Goal: Task Accomplishment & Management: Manage account settings

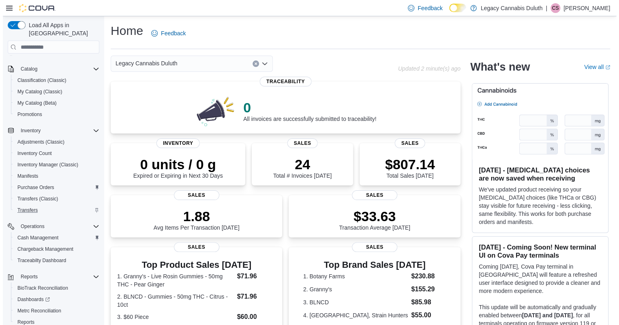
scroll to position [88, 0]
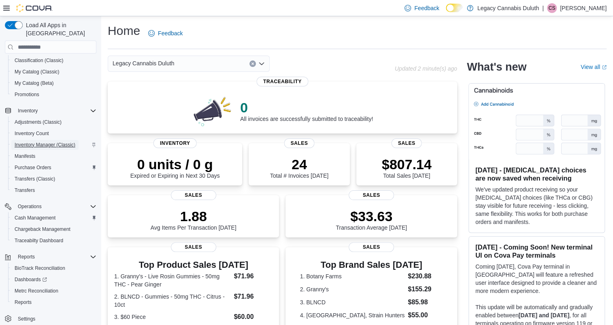
click at [44, 141] on span "Inventory Manager (Classic)" at bounding box center [45, 144] width 61 height 6
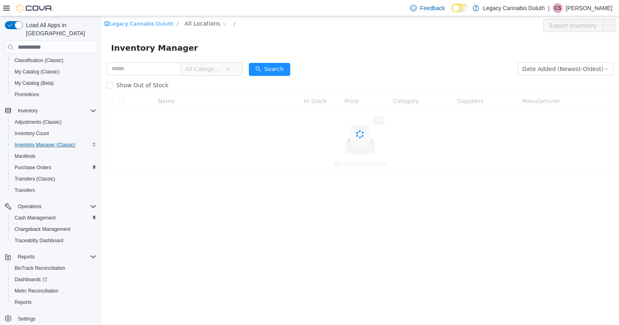
click at [338, 57] on div "Inventory Manager" at bounding box center [359, 48] width 517 height 26
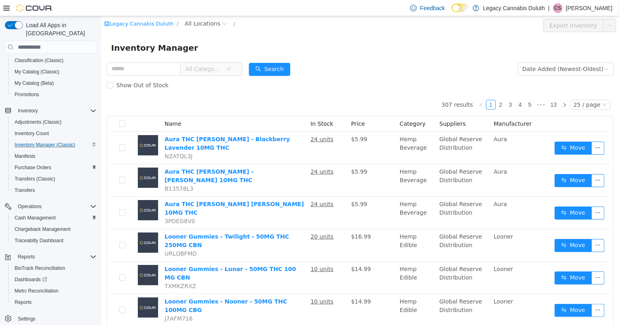
click at [201, 18] on div "Legacy Cannabis Duluth / All Locations / Export Inventory" at bounding box center [359, 25] width 517 height 19
click at [203, 24] on span "All Locations" at bounding box center [202, 23] width 36 height 9
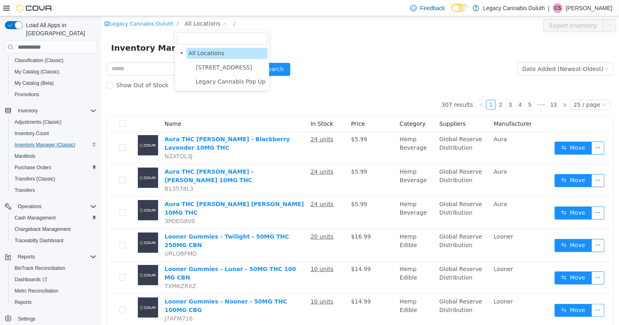
click at [217, 73] on ul "1906 W Superior St. Legacy Cannabis Pop Up" at bounding box center [221, 74] width 91 height 25
click at [216, 69] on span "1906 W Superior St." at bounding box center [223, 67] width 56 height 6
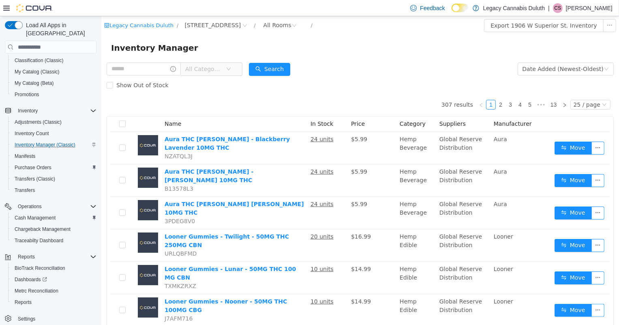
drag, startPoint x: 261, startPoint y: 32, endPoint x: 261, endPoint y: 26, distance: 6.1
click at [261, 32] on div "Legacy Cannabis Duluth / 1906 W Superior St. / All Rooms / Export 1906 W Superi…" at bounding box center [359, 25] width 517 height 19
click at [263, 26] on div "All Rooms" at bounding box center [277, 25] width 28 height 12
click at [267, 71] on li "Receiving" at bounding box center [269, 67] width 49 height 13
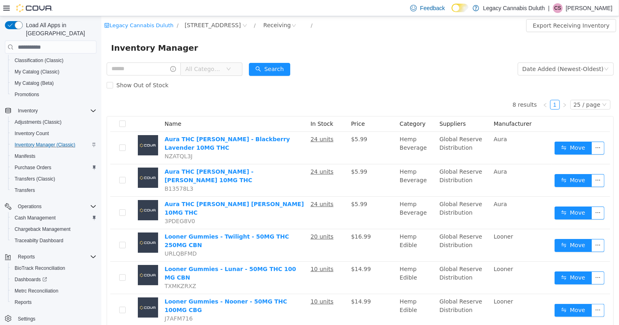
click at [241, 100] on div "8 results 1 25 / page Name In Stock Price Category Suppliers Manufacturer Aura …" at bounding box center [359, 239] width 507 height 293
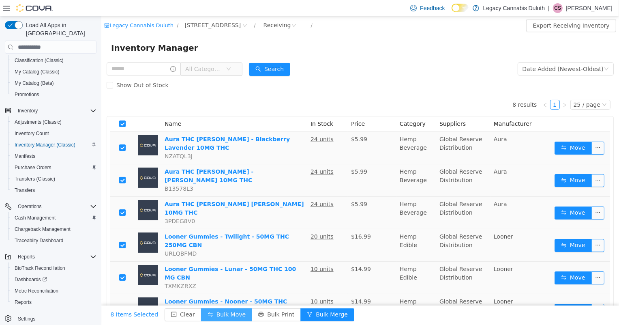
click at [228, 315] on button "Bulk Move" at bounding box center [226, 314] width 51 height 13
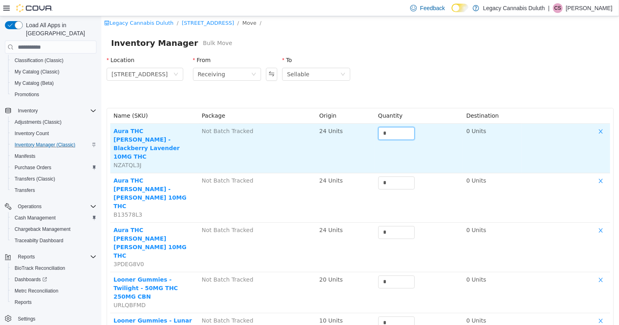
drag, startPoint x: 380, startPoint y: 131, endPoint x: 340, endPoint y: 131, distance: 39.3
click at [340, 131] on tr "Aura THC Seltzer - Blackberry Lavender 10MG THC NZATQL3J Not Batch Tracked 24 U…" at bounding box center [360, 148] width 500 height 49
type input "**"
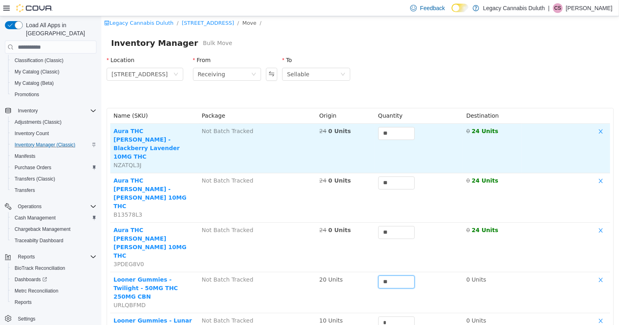
type input "**"
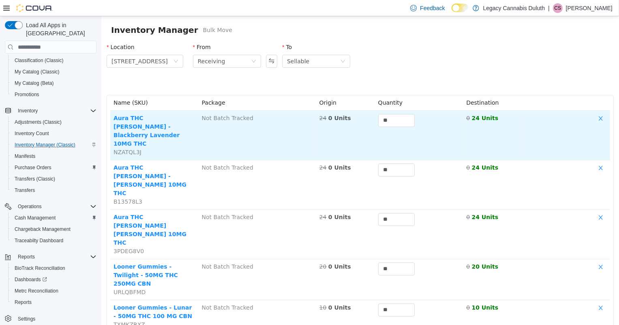
type input "**"
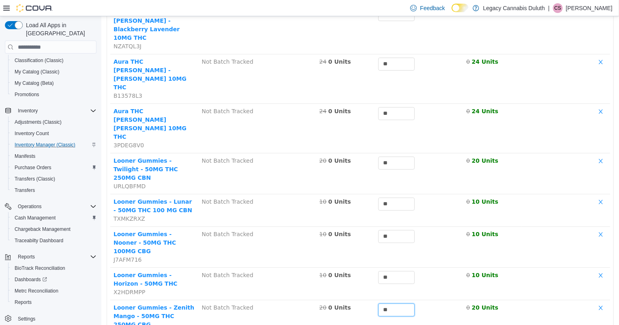
type input "**"
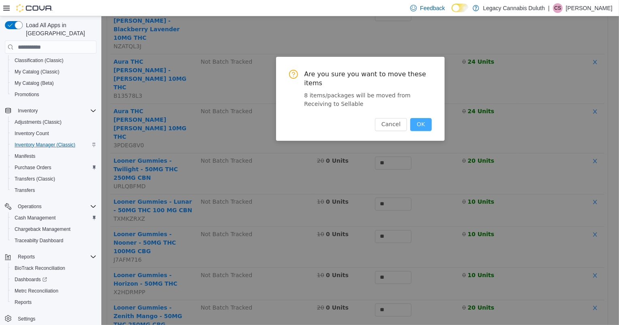
click at [413, 118] on button "OK" at bounding box center [420, 124] width 21 height 13
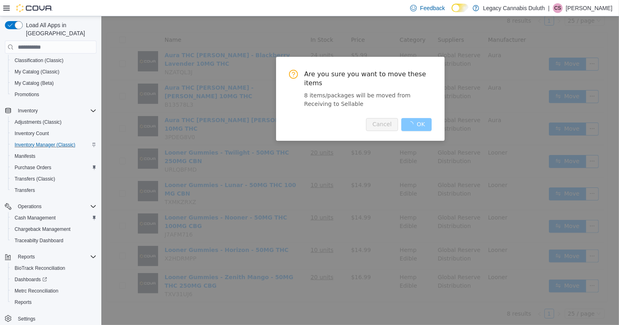
scroll to position [46, 0]
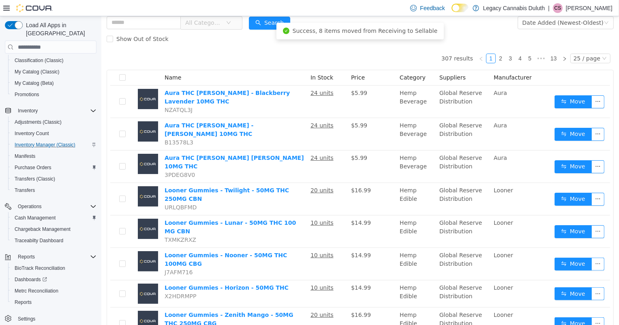
click at [46, 164] on span "Purchase Orders" at bounding box center [33, 167] width 37 height 6
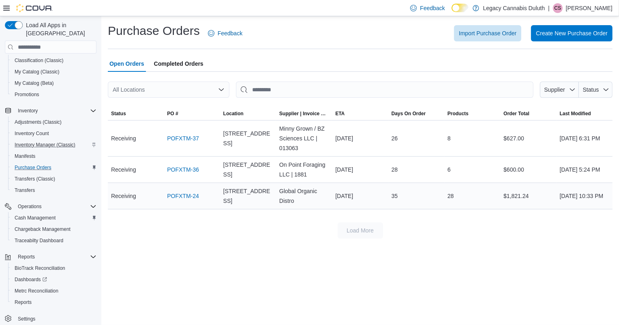
click at [166, 195] on div "POFXTM-24" at bounding box center [192, 196] width 56 height 16
click at [184, 194] on link "POFXTM-24" at bounding box center [183, 196] width 32 height 10
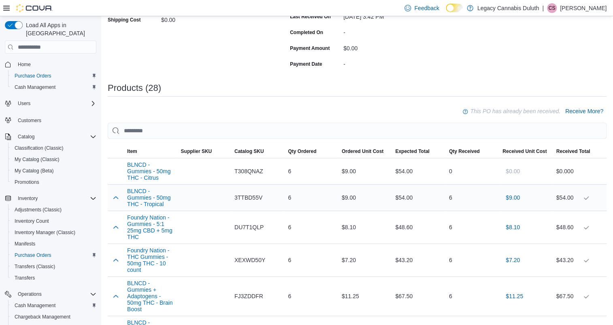
scroll to position [258, 0]
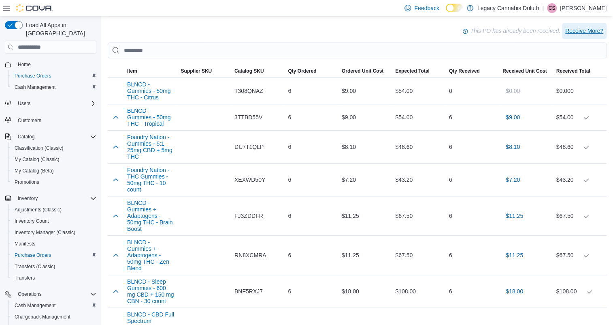
click at [588, 28] on span "Receive More?" at bounding box center [585, 31] width 38 height 8
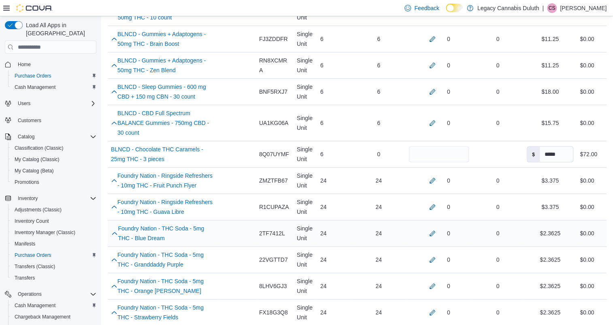
scroll to position [331, 0]
drag, startPoint x: 387, startPoint y: 149, endPoint x: 384, endPoint y: 147, distance: 4.2
click at [386, 149] on tr "Name BLNCD - Chocolate THC Caramels - 25mg THC - 3 pieces (opens in a new tab o…" at bounding box center [357, 155] width 499 height 26
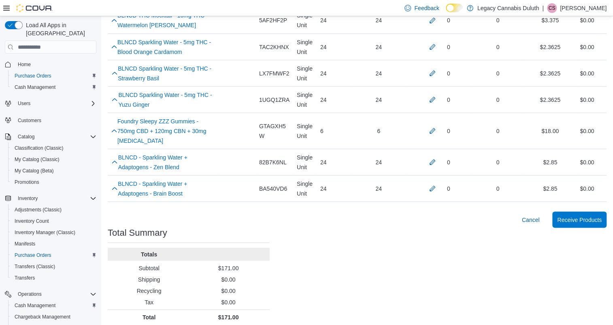
scroll to position [810, 0]
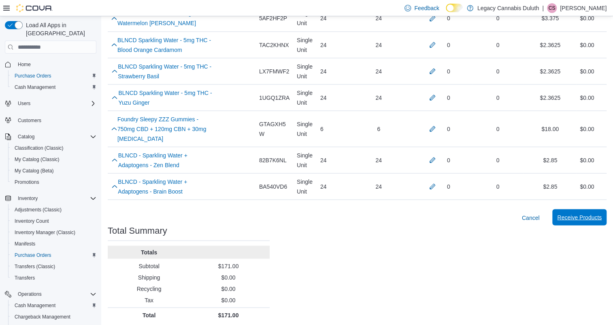
type input "*"
click at [586, 221] on span "Receive Products" at bounding box center [580, 217] width 45 height 8
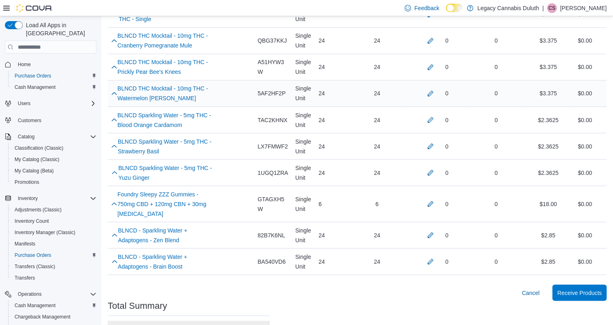
scroll to position [774, 0]
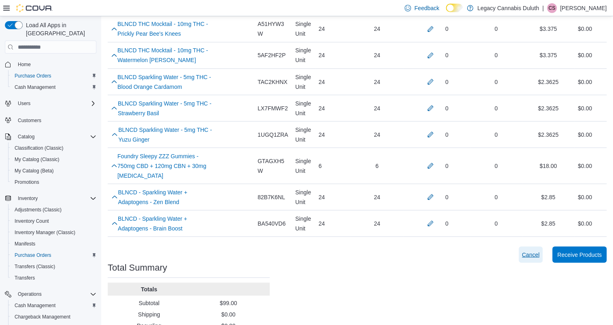
click at [538, 258] on span "Cancel" at bounding box center [531, 254] width 18 height 8
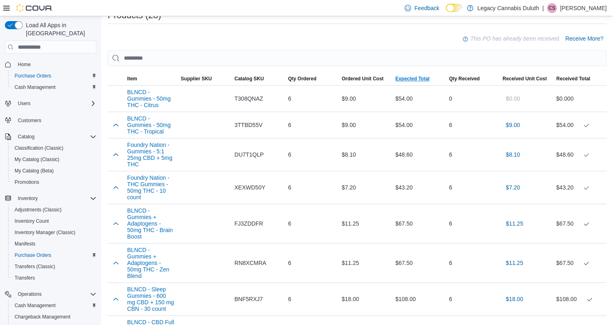
scroll to position [184, 0]
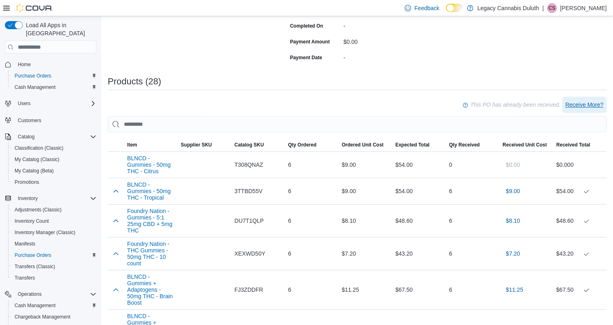
click at [584, 107] on span "Receive More?" at bounding box center [585, 104] width 38 height 8
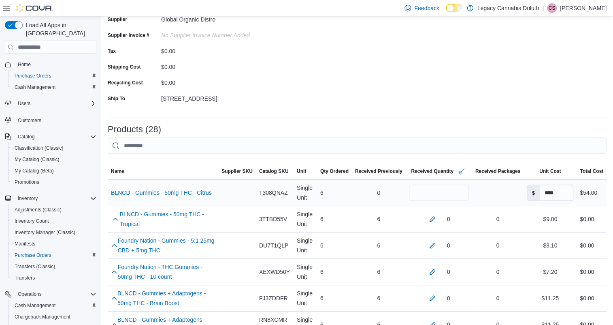
scroll to position [368, 0]
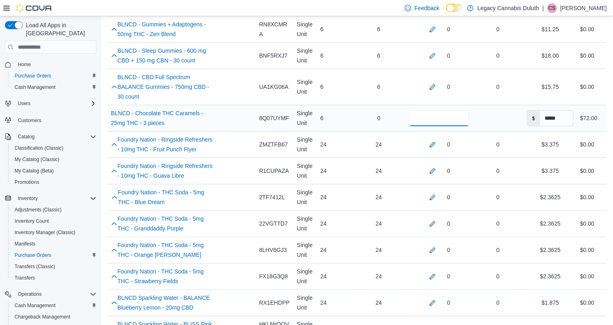
drag, startPoint x: 415, startPoint y: 120, endPoint x: 358, endPoint y: 120, distance: 56.7
click at [358, 120] on tr "Name BLNCD - Chocolate THC Caramels - 25mg THC - 3 pieces (opens in a new tab o…" at bounding box center [357, 118] width 499 height 26
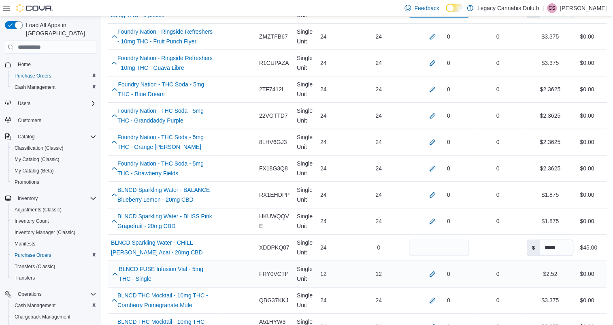
scroll to position [626, 0]
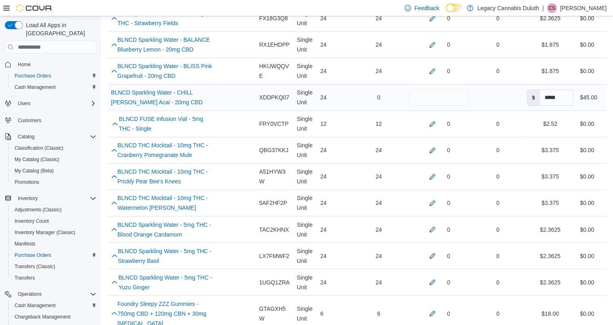
type input "*"
drag, startPoint x: 405, startPoint y: 115, endPoint x: 374, endPoint y: 113, distance: 30.5
click at [374, 111] on tr "Name BLNCD Sparkling Water - CHILL Berry Acai - 20mg CBD (opens in a new tab or…" at bounding box center [357, 97] width 499 height 26
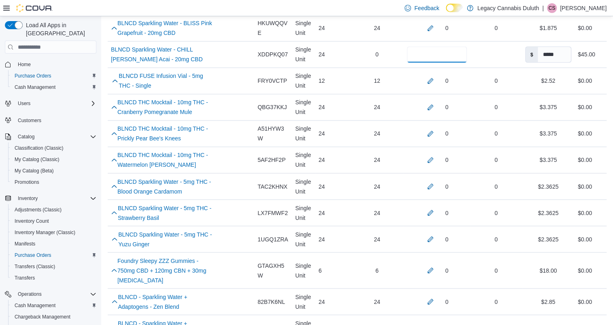
scroll to position [832, 0]
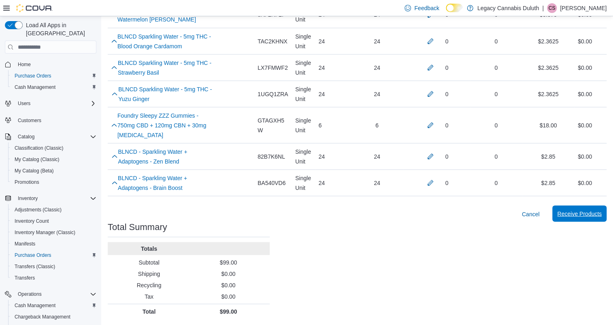
type input "*"
click at [579, 216] on span "Receive Products" at bounding box center [580, 213] width 45 height 8
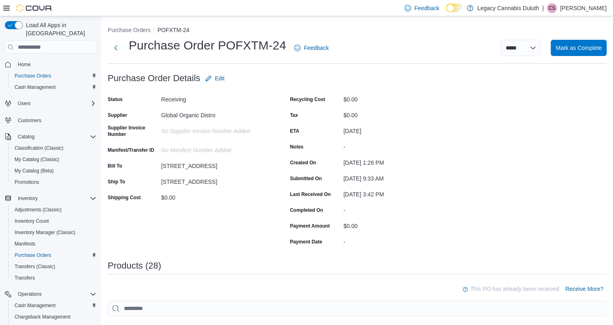
click at [119, 29] on button "Purchase Orders" at bounding box center [129, 30] width 43 height 6
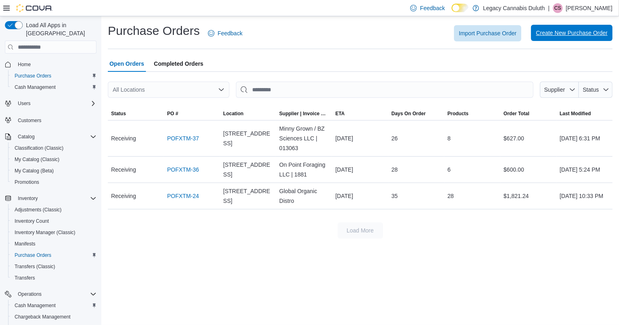
click at [592, 34] on span "Create New Purchase Order" at bounding box center [572, 33] width 72 height 8
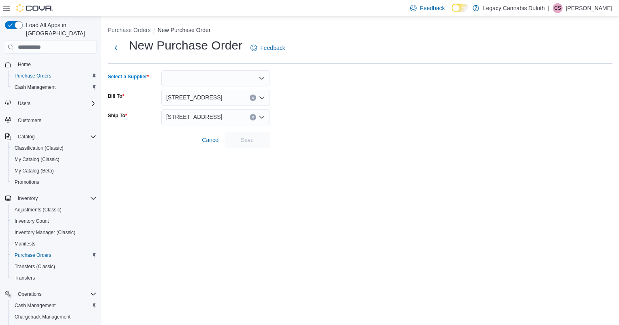
click at [206, 77] on div at bounding box center [215, 78] width 109 height 16
type input "*****"
click at [232, 88] on span "Globa l Organic Distro" at bounding box center [220, 92] width 89 height 8
click at [242, 138] on span "Save" at bounding box center [247, 139] width 13 height 8
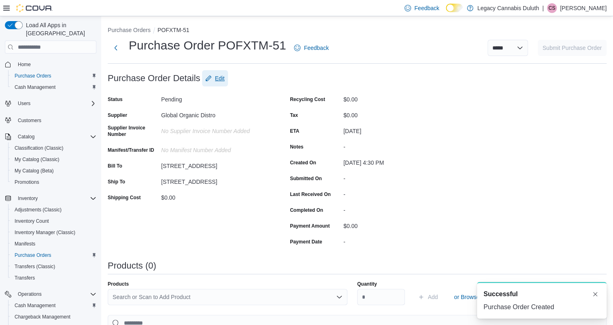
click at [223, 79] on span "Edit" at bounding box center [220, 78] width 10 height 8
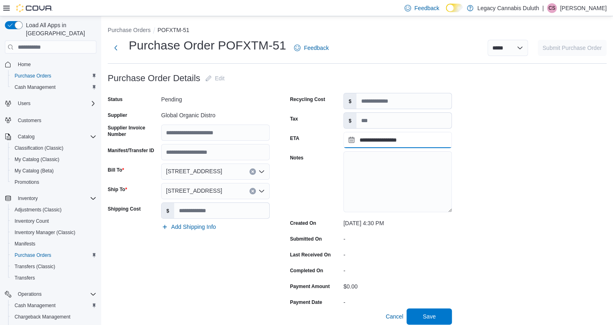
click at [387, 140] on input "**********" at bounding box center [398, 140] width 109 height 16
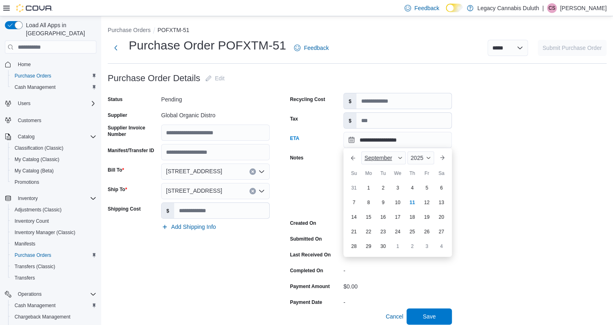
click at [381, 155] on span "September" at bounding box center [379, 157] width 28 height 6
click at [382, 237] on div "August" at bounding box center [389, 239] width 53 height 10
click at [392, 215] on div "13" at bounding box center [398, 216] width 14 height 14
type input "**********"
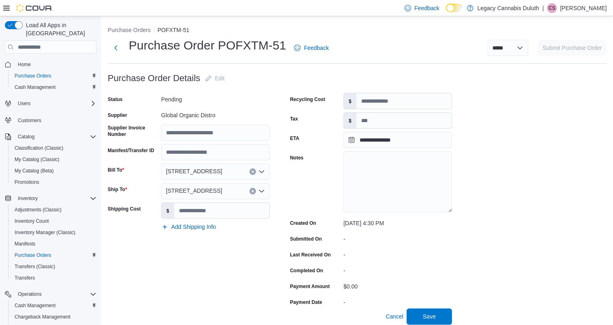
click at [476, 222] on div "**********" at bounding box center [357, 311] width 499 height 483
click at [210, 131] on input "Supplier Invoice Number" at bounding box center [215, 132] width 109 height 16
type input "**********"
click at [369, 163] on textarea "Notes" at bounding box center [398, 181] width 109 height 61
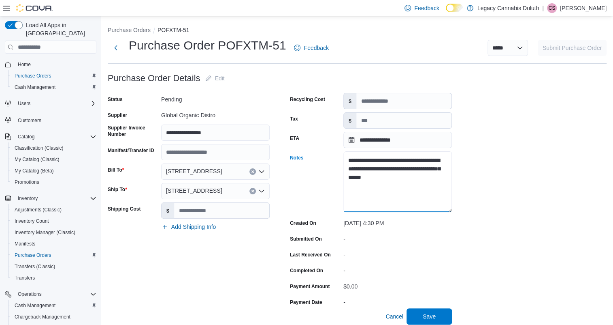
click at [354, 168] on textarea "**********" at bounding box center [398, 181] width 109 height 61
type textarea "**********"
click at [540, 188] on div "**********" at bounding box center [357, 311] width 499 height 483
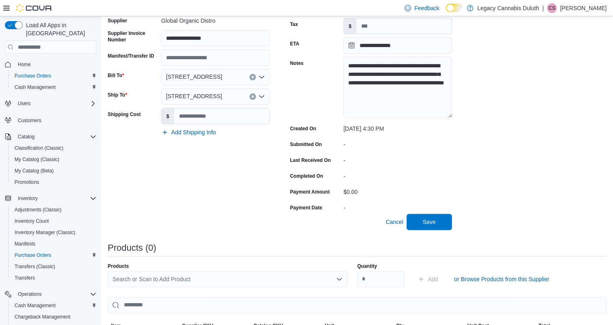
scroll to position [235, 0]
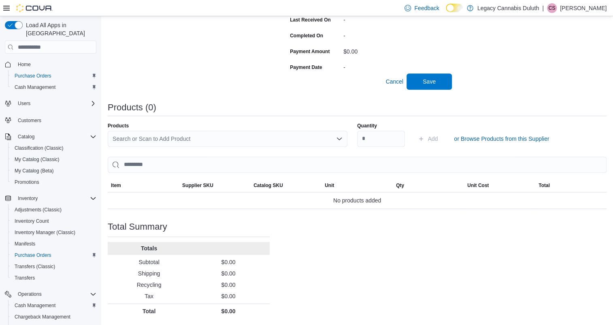
click at [199, 140] on div "Search or Scan to Add Product" at bounding box center [228, 138] width 240 height 16
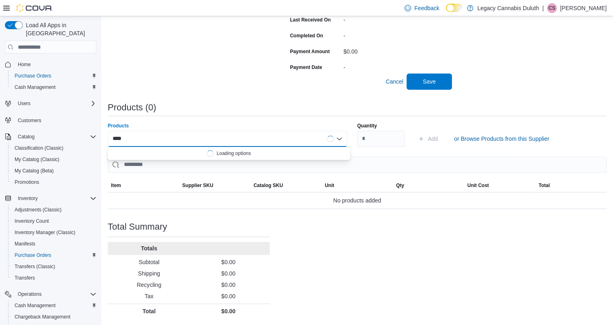
type input "*****"
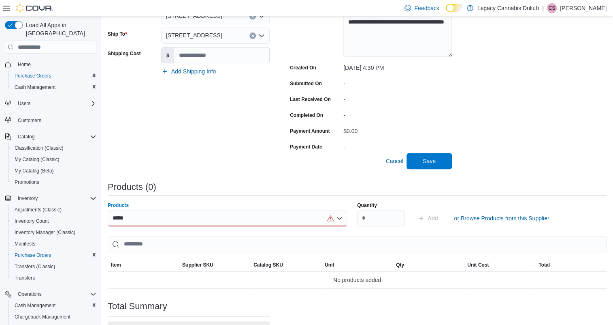
scroll to position [87, 0]
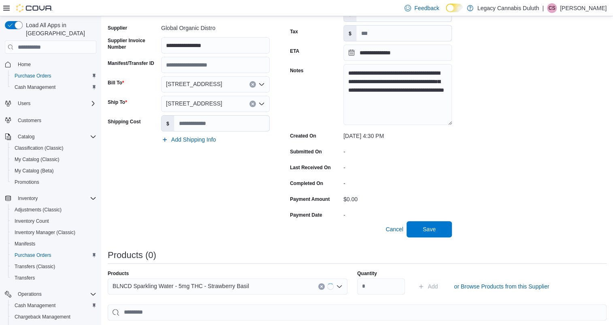
drag, startPoint x: 224, startPoint y: 160, endPoint x: 231, endPoint y: 150, distance: 12.4
click at [225, 160] on div "**********" at bounding box center [189, 113] width 162 height 215
click at [238, 284] on span "BLNCD Sparkling Water - 5mg THC - Strawberry Basil" at bounding box center [181, 286] width 137 height 10
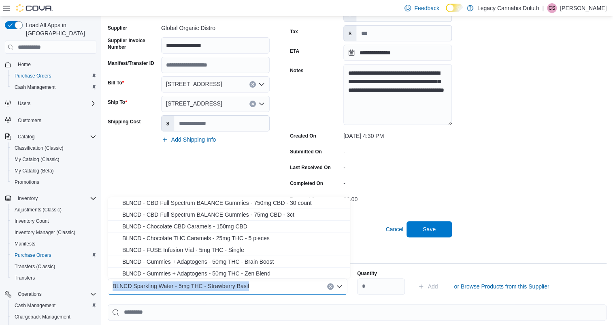
drag, startPoint x: 259, startPoint y: 280, endPoint x: 105, endPoint y: 285, distance: 154.1
click at [105, 285] on div "**********" at bounding box center [357, 200] width 512 height 543
click at [331, 286] on icon "Clear input" at bounding box center [330, 286] width 2 height 2
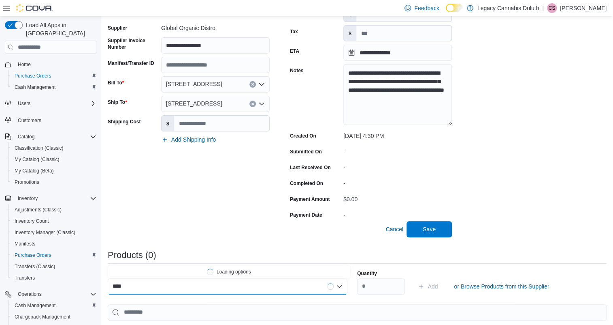
type input "*****"
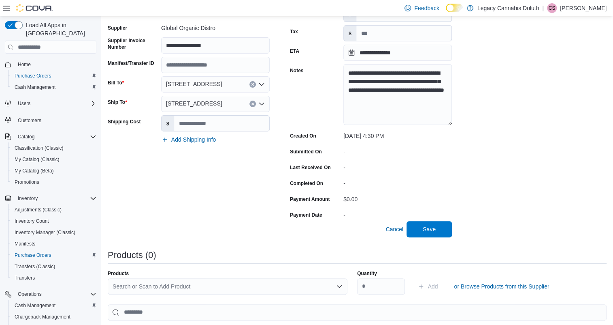
click at [543, 212] on div "**********" at bounding box center [357, 224] width 499 height 483
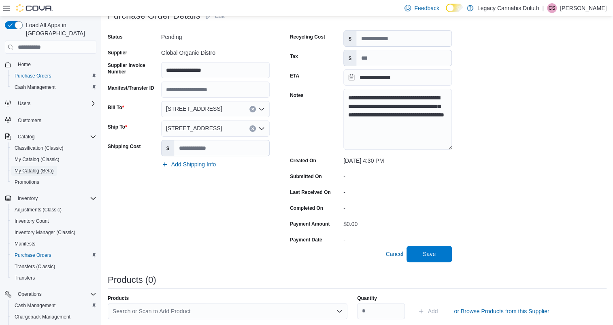
scroll to position [0, 0]
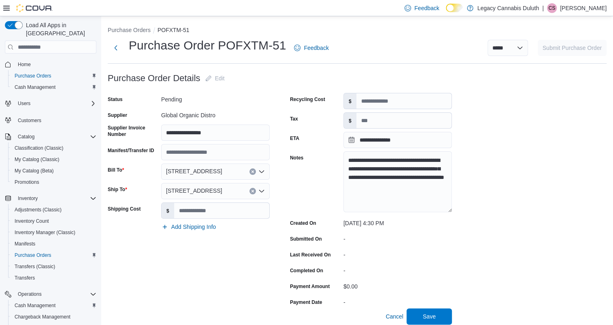
click at [314, 191] on div "Notes" at bounding box center [315, 182] width 50 height 62
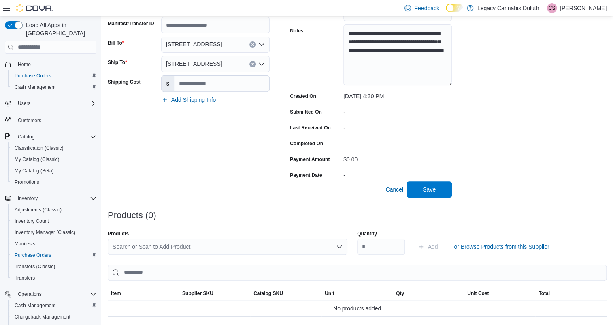
scroll to position [124, 0]
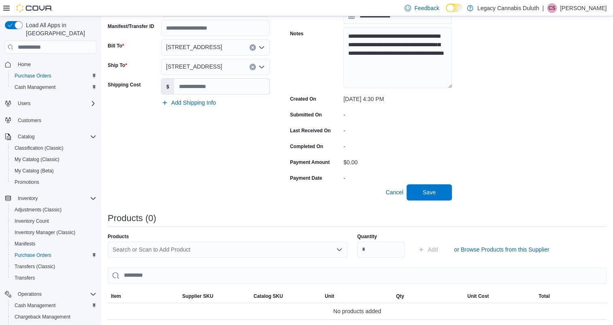
click at [173, 246] on div "Search or Scan to Add Product" at bounding box center [228, 249] width 240 height 16
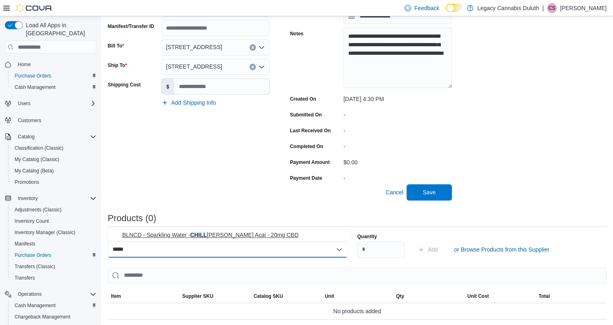
type input "*****"
click at [216, 235] on span "BLNCD - Sparkling Water - CHILL Berry Acai - 20mg CBD" at bounding box center [233, 235] width 223 height 8
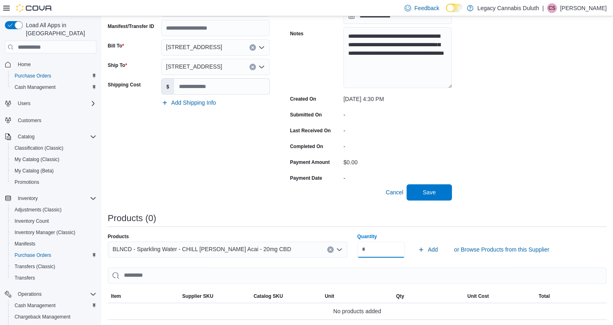
type input "**"
click at [435, 250] on span "Add" at bounding box center [433, 249] width 10 height 8
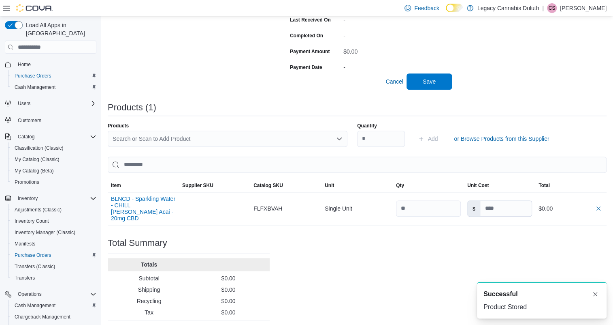
scroll to position [0, 0]
click at [503, 208] on input at bounding box center [506, 208] width 51 height 15
type input "*****"
click at [496, 256] on div "**********" at bounding box center [357, 84] width 499 height 499
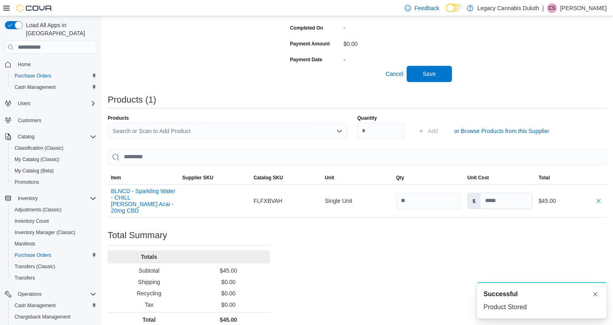
scroll to position [244, 0]
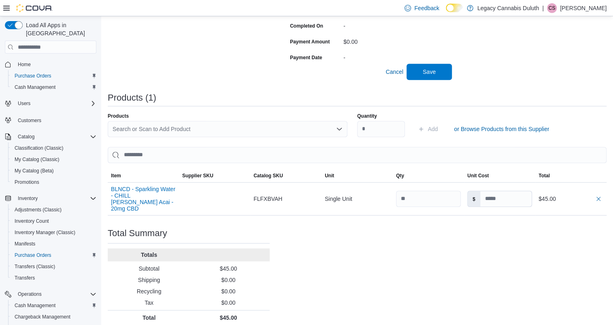
type input "*****"
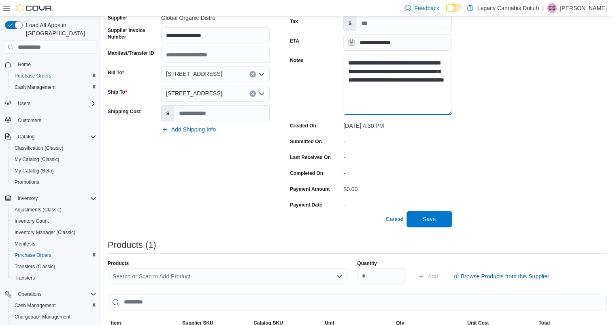
click at [434, 79] on textarea "**********" at bounding box center [398, 84] width 109 height 61
type textarea "**********"
click at [434, 216] on span "Save" at bounding box center [429, 218] width 13 height 8
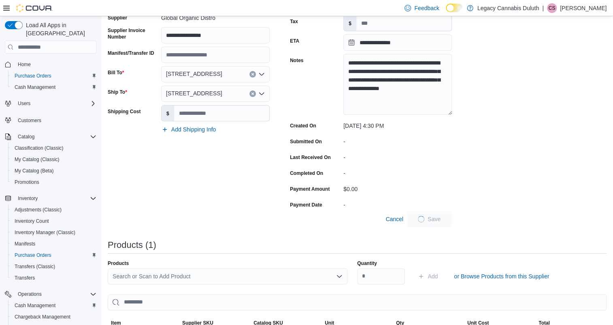
click at [468, 163] on div "**********" at bounding box center [357, 222] width 499 height 499
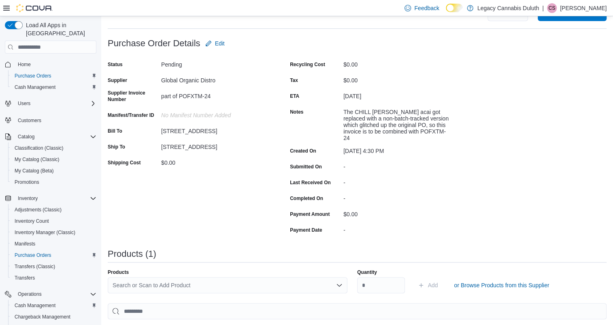
scroll to position [0, 0]
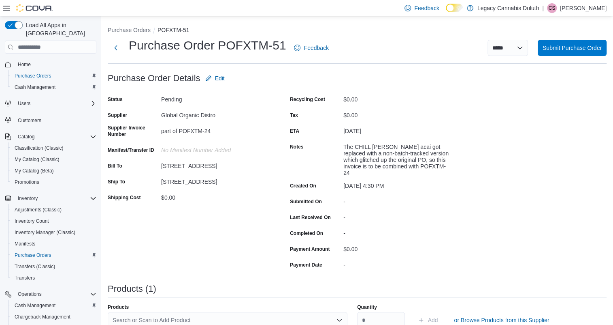
click at [454, 154] on div "Purchase Order: POFXTM-51 Feedback Purchase Order Details Edit Status Pending S…" at bounding box center [357, 292] width 499 height 445
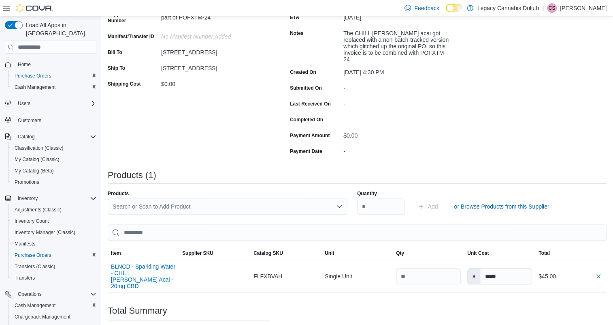
scroll to position [184, 0]
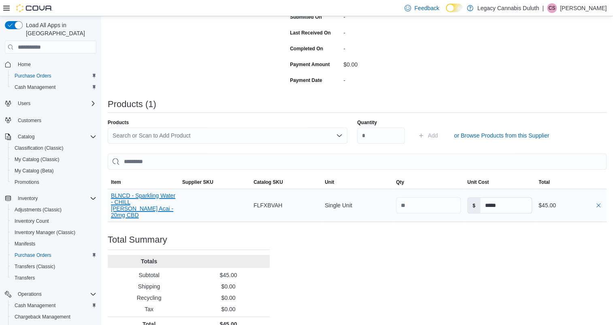
click at [150, 193] on button "BLNCD - Sparkling Water - CHILL Berry Acai - 20mg CBD" at bounding box center [143, 205] width 65 height 26
click at [463, 234] on div "Purchase Order: POFXTM-51 Feedback Purchase Order Details Edit Status Pending S…" at bounding box center [357, 108] width 499 height 445
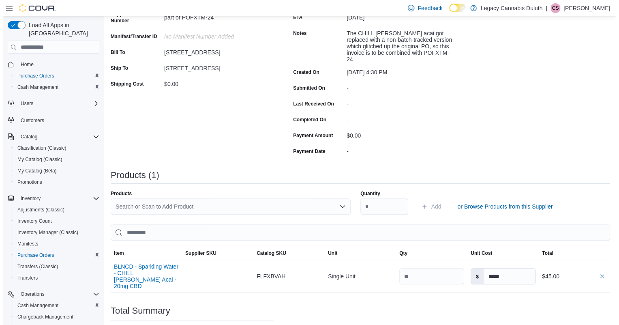
scroll to position [0, 0]
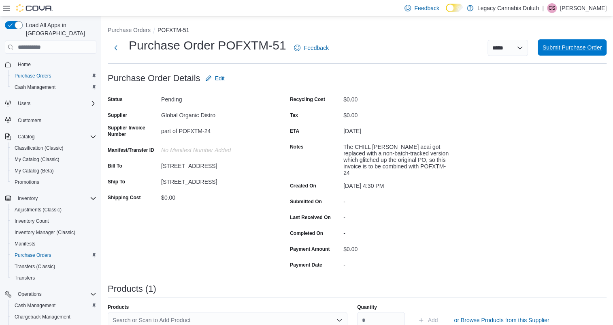
click at [558, 48] on span "Submit Purchase Order" at bounding box center [572, 47] width 59 height 8
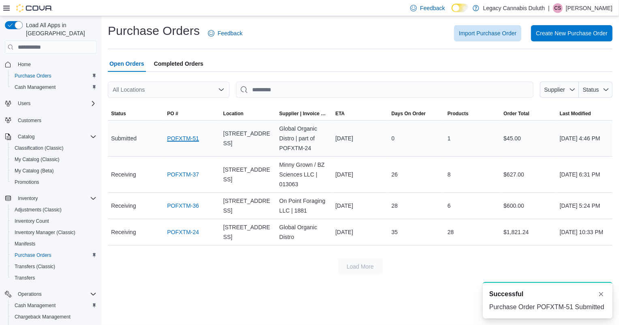
click at [187, 138] on link "POFXTM-51" at bounding box center [183, 138] width 32 height 10
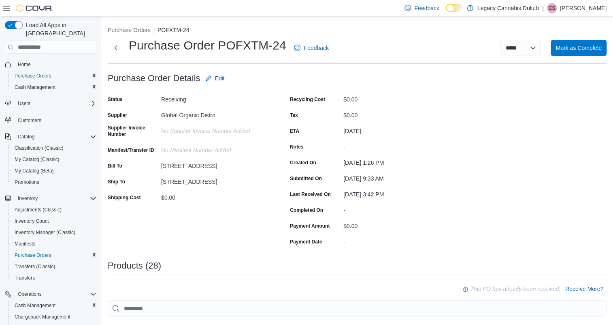
click at [442, 108] on div "Recycling Cost $0.00 Tax $0.00 ETA August 13, 2025 Notes - Created On August 6,…" at bounding box center [371, 170] width 162 height 155
drag, startPoint x: 502, startPoint y: 58, endPoint x: 376, endPoint y: 228, distance: 211.4
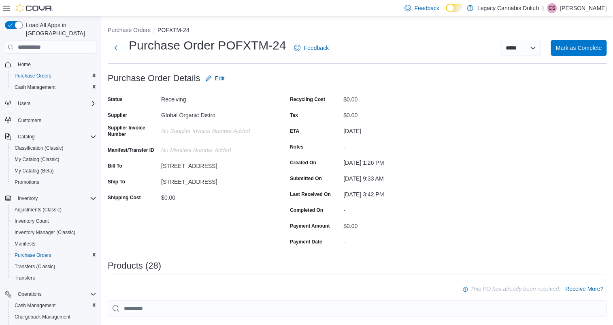
click at [376, 228] on div "$0.00" at bounding box center [398, 224] width 109 height 10
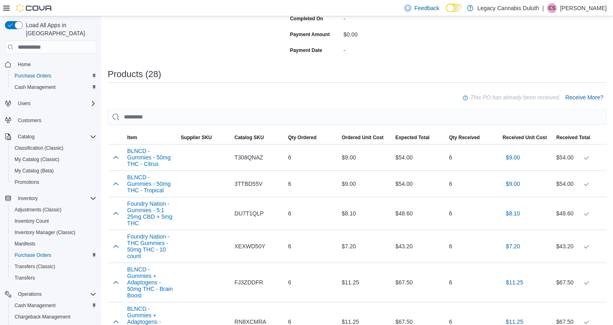
scroll to position [147, 0]
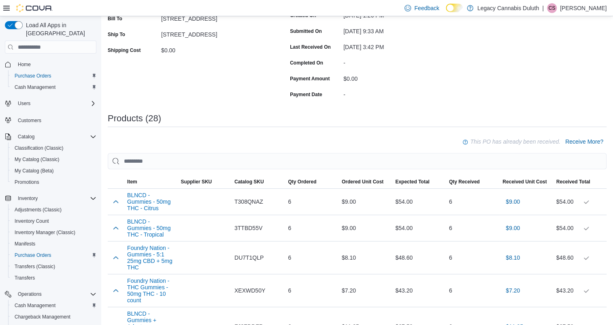
click at [368, 114] on div "Products (28)" at bounding box center [357, 118] width 499 height 10
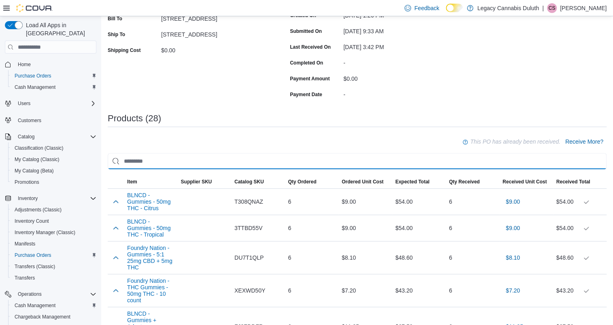
click at [229, 164] on input "search" at bounding box center [357, 161] width 499 height 16
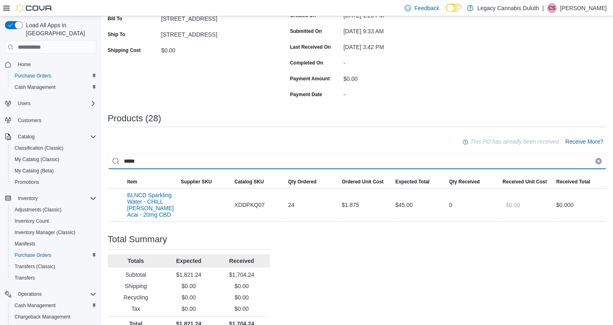
click at [603, 164] on input "*****" at bounding box center [357, 161] width 499 height 16
type input "*****"
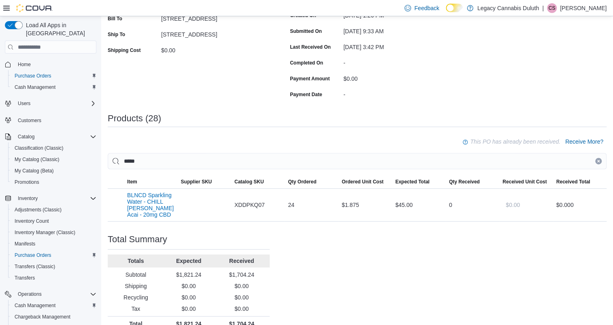
click at [602, 158] on button "Clear input" at bounding box center [599, 161] width 6 height 6
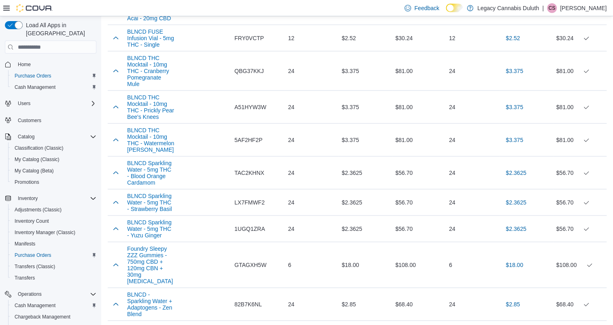
scroll to position [1068, 0]
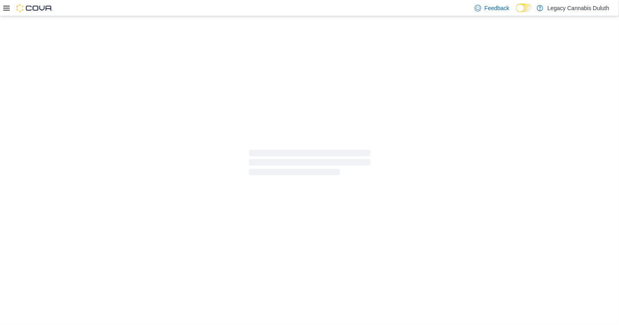
select select "**********"
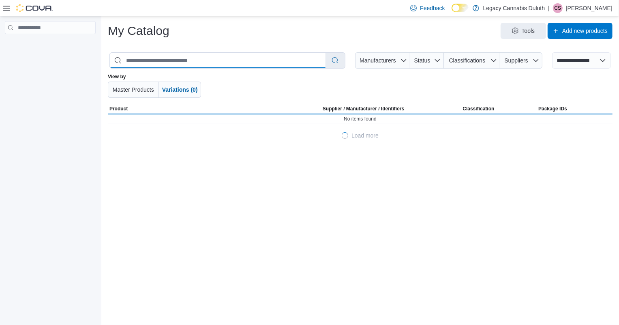
click at [171, 57] on input "search" at bounding box center [218, 60] width 216 height 15
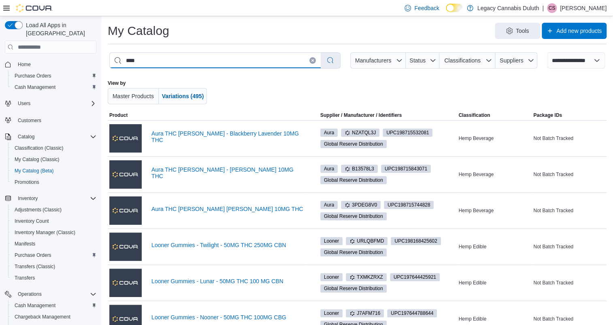
type input "*****"
select select "*********"
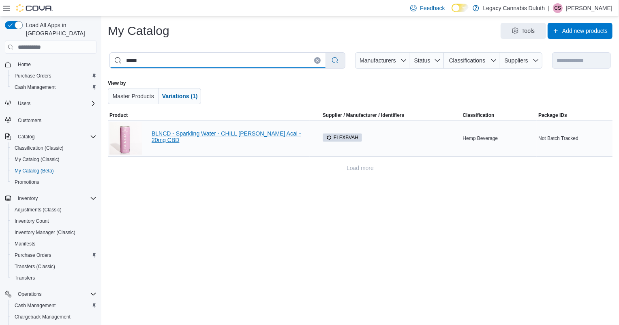
type input "*****"
click at [255, 139] on link "BLNCD - Sparkling Water - CHILL [PERSON_NAME] Acai - 20mg CBD" at bounding box center [230, 136] width 156 height 13
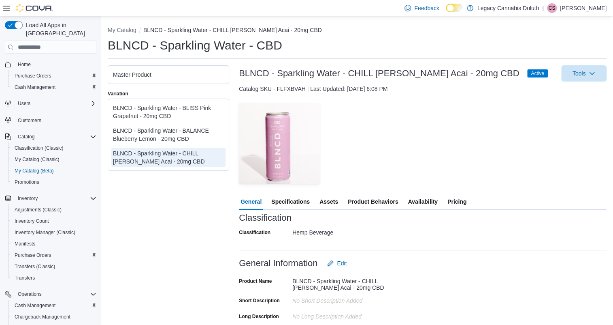
click at [405, 150] on div "— Click to open this image in fullscreen mode" at bounding box center [423, 143] width 368 height 81
click at [423, 230] on div "Classification Hemp Beverage Classification Hemp Beverage" at bounding box center [423, 233] width 368 height 22
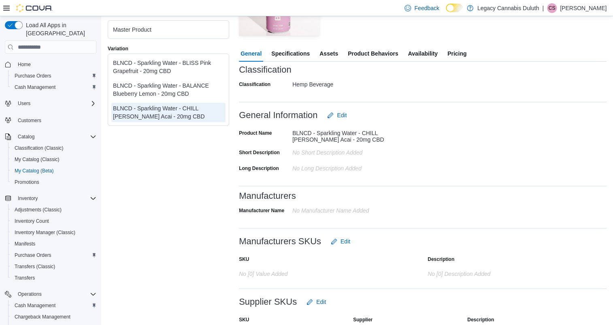
scroll to position [233, 0]
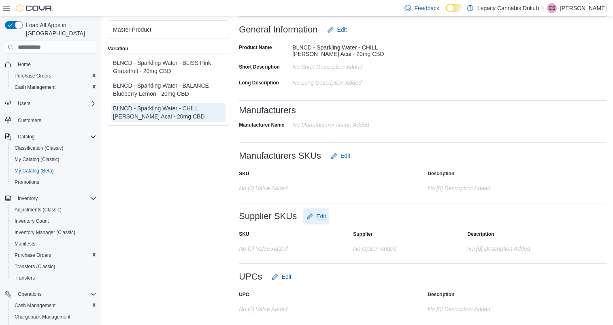
click at [320, 213] on span "Edit" at bounding box center [321, 216] width 10 height 8
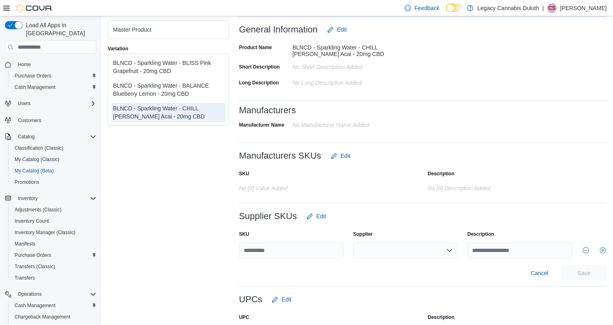
click at [390, 247] on div at bounding box center [405, 250] width 105 height 16
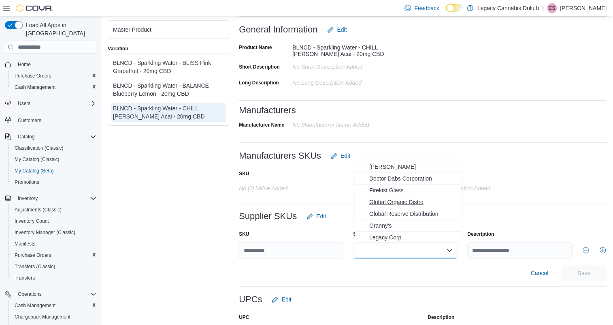
click at [413, 204] on span "Global Organic Distro" at bounding box center [413, 202] width 87 height 8
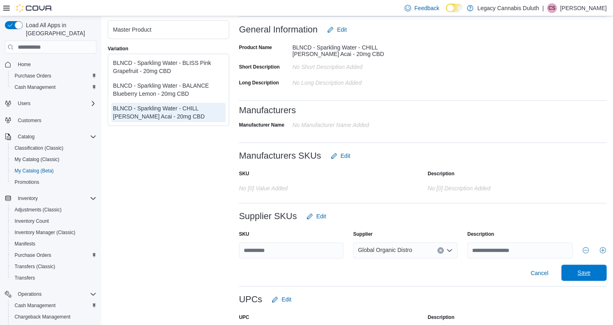
click at [581, 275] on span "Save" at bounding box center [584, 272] width 36 height 16
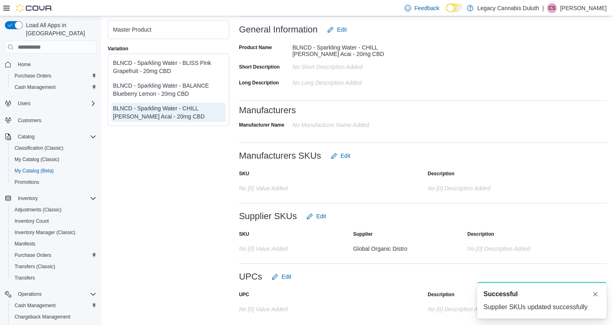
scroll to position [0, 0]
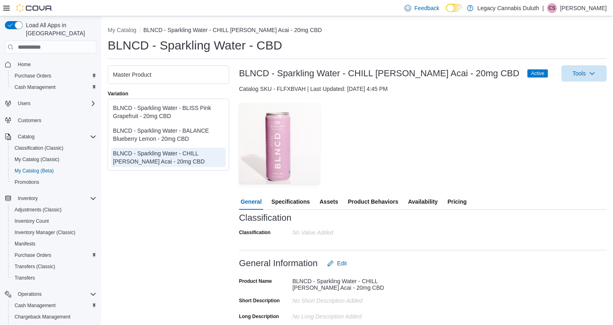
click at [427, 203] on span "Availability" at bounding box center [423, 201] width 30 height 16
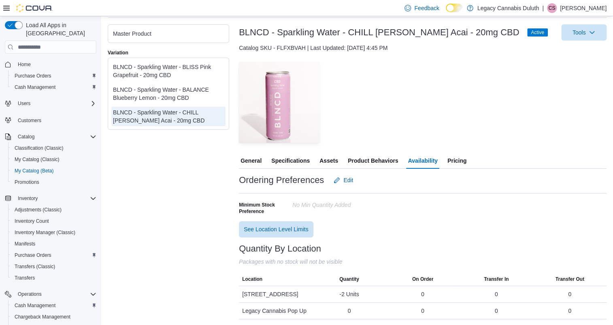
scroll to position [41, 0]
click at [421, 80] on div "— Click to open this image in fullscreen mode" at bounding box center [423, 101] width 368 height 81
click at [397, 120] on div "— Click to open this image in fullscreen mode" at bounding box center [423, 101] width 368 height 81
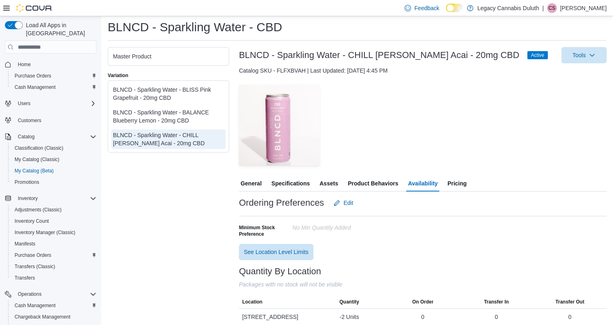
scroll to position [0, 0]
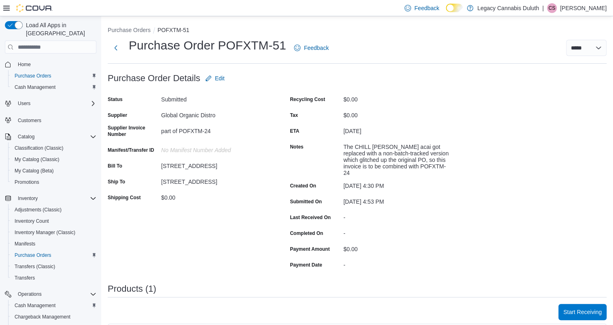
scroll to position [177, 0]
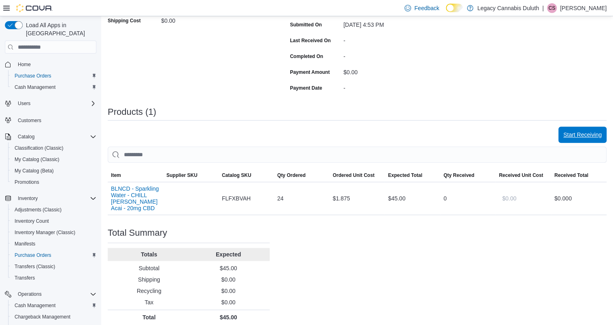
click at [596, 135] on span "Start Receiving" at bounding box center [583, 134] width 38 height 16
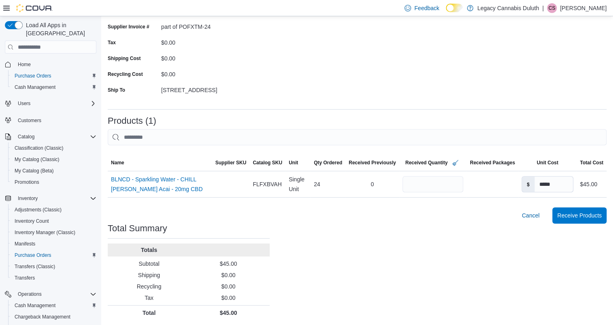
scroll to position [90, 0]
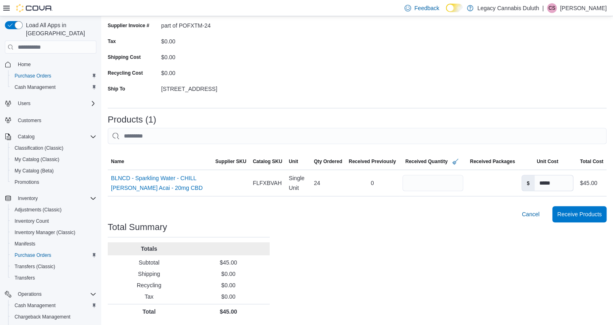
click at [401, 219] on div "Cancel Receive Products" at bounding box center [357, 214] width 499 height 16
click at [579, 212] on span "Receive Products" at bounding box center [580, 213] width 45 height 8
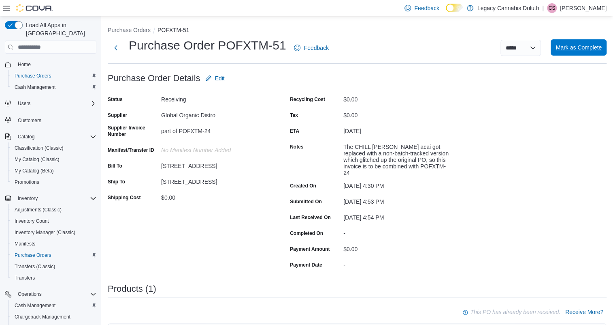
click at [594, 42] on span "Mark as Complete" at bounding box center [579, 47] width 46 height 16
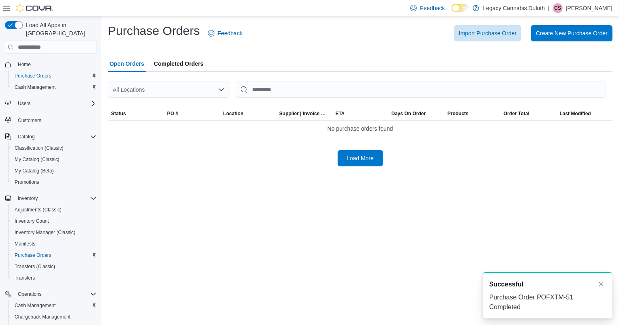
click at [295, 50] on div "Purchase Orders Feedback Import Purchase Order Create New Purchase Order Open O…" at bounding box center [360, 94] width 504 height 143
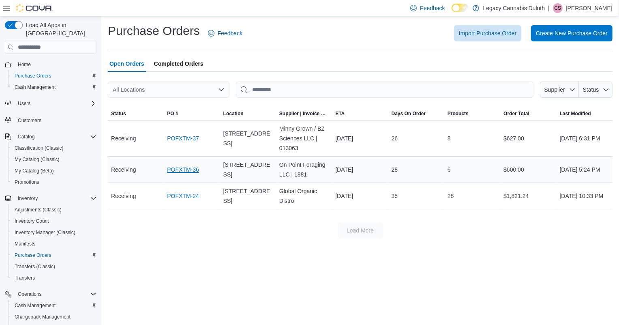
click at [194, 166] on link "POFXTM-36" at bounding box center [183, 170] width 32 height 10
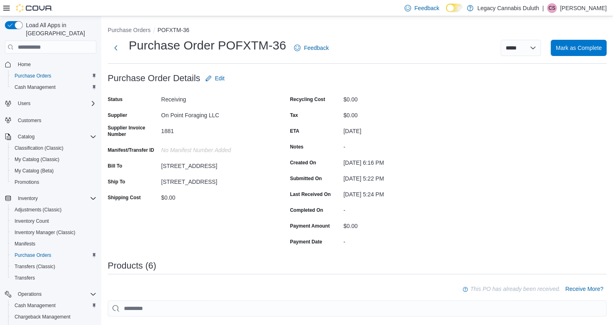
drag, startPoint x: 498, startPoint y: 130, endPoint x: 519, endPoint y: 104, distance: 33.5
click at [602, 51] on span "Mark as Complete" at bounding box center [579, 47] width 46 height 8
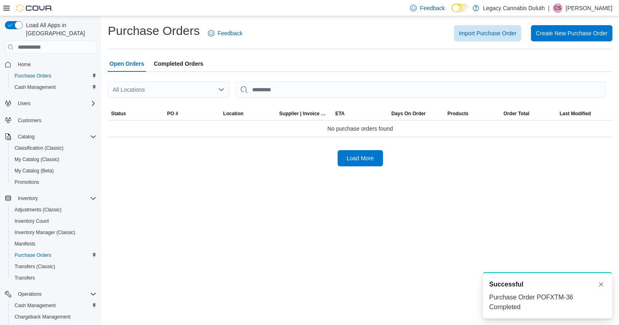
click at [320, 30] on div "Import Purchase Order Create New Purchase Order" at bounding box center [432, 33] width 360 height 16
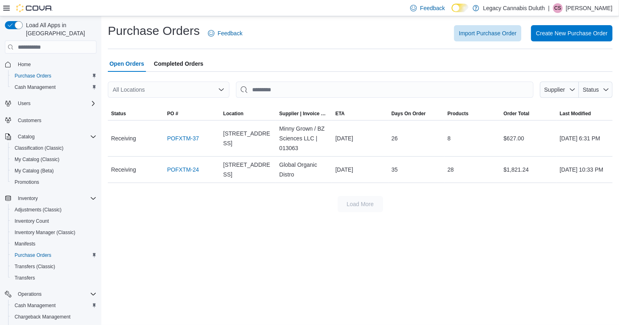
click at [454, 210] on div "Load More" at bounding box center [360, 204] width 504 height 16
click at [352, 43] on div "Purchase Orders Feedback Import Purchase Order Create New Purchase Order" at bounding box center [360, 33] width 504 height 21
click at [319, 26] on div "Purchase Orders Feedback Import Purchase Order Create New Purchase Order" at bounding box center [360, 33] width 504 height 21
click at [311, 33] on div "Import Purchase Order Create New Purchase Order" at bounding box center [432, 33] width 360 height 16
click at [197, 61] on span "Completed Orders" at bounding box center [178, 64] width 49 height 16
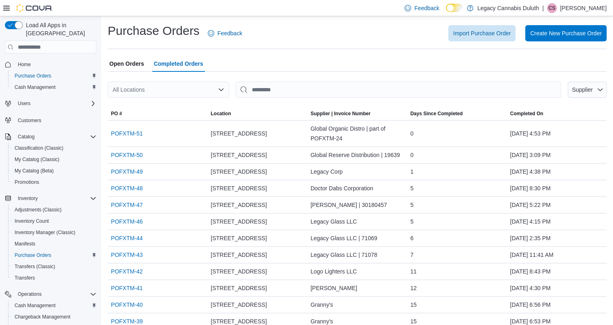
click at [133, 66] on span "Open Orders" at bounding box center [126, 64] width 35 height 16
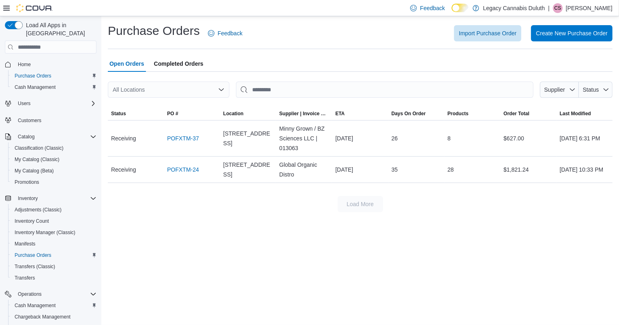
click at [364, 37] on div "Import Purchase Order Create New Purchase Order" at bounding box center [432, 33] width 360 height 16
click at [185, 60] on span "Completed Orders" at bounding box center [178, 64] width 49 height 16
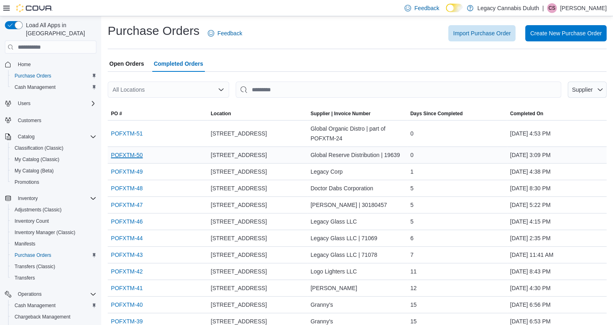
click at [120, 154] on link "POFXTM-50" at bounding box center [127, 155] width 32 height 10
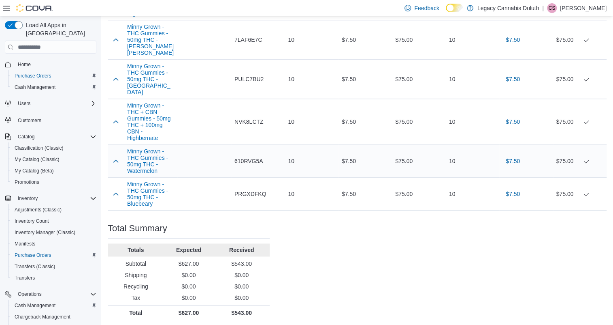
scroll to position [199, 0]
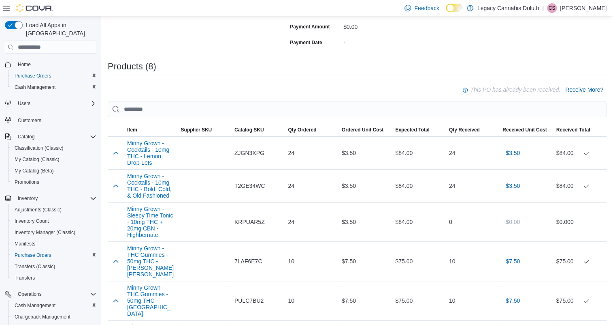
click at [243, 55] on div "Purchase Order: POFXTM-37 Feedback Purchase Order Details Edit Status Receiving…" at bounding box center [357, 206] width 499 height 670
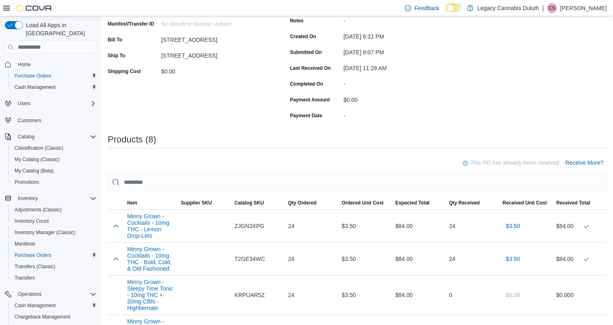
scroll to position [126, 0]
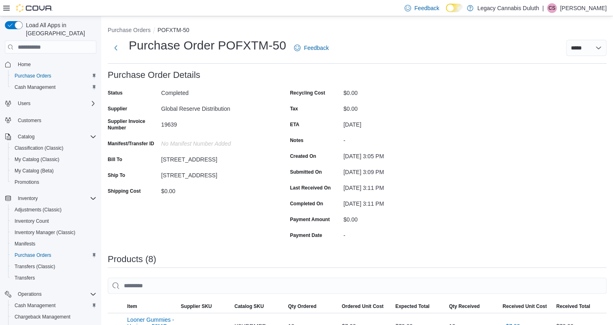
click at [449, 185] on div "[DATE] 3:11 PM" at bounding box center [398, 186] width 109 height 10
click at [126, 32] on button "Purchase Orders" at bounding box center [129, 30] width 43 height 6
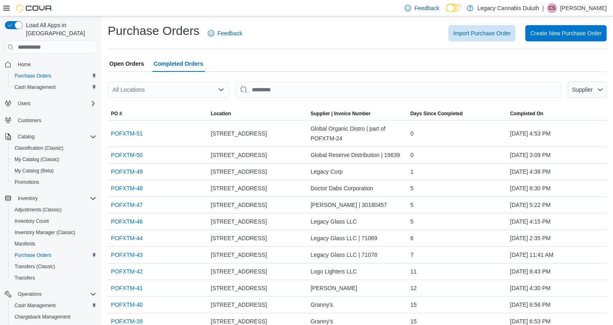
click at [256, 56] on div "Open Orders Completed Orders" at bounding box center [357, 64] width 499 height 16
click at [139, 154] on link "POFXTM-50" at bounding box center [127, 155] width 32 height 10
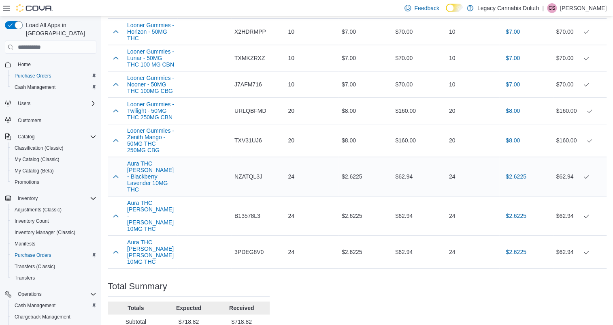
scroll to position [331, 0]
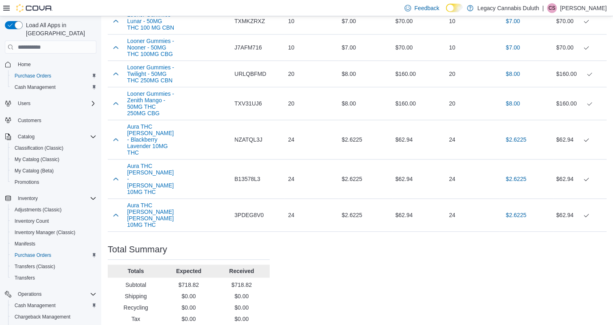
click at [361, 223] on div "Purchase Order: POFXTM-50 Feedback Purchase Order Details Status Completed Supp…" at bounding box center [357, 40] width 499 height 602
